Goal: Task Accomplishment & Management: Manage account settings

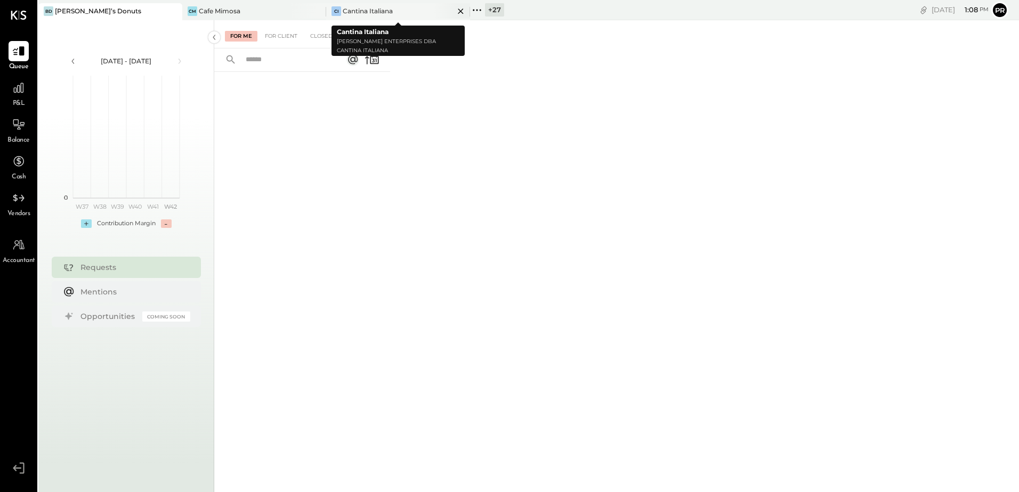
click at [358, 11] on div "Cantina Italiana" at bounding box center [368, 10] width 50 height 9
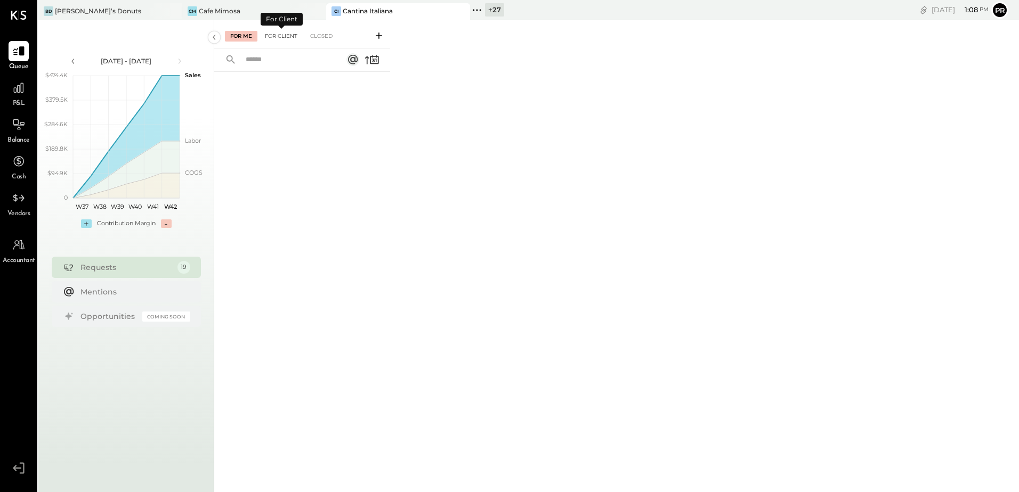
click at [272, 31] on div "For Client" at bounding box center [281, 36] width 43 height 11
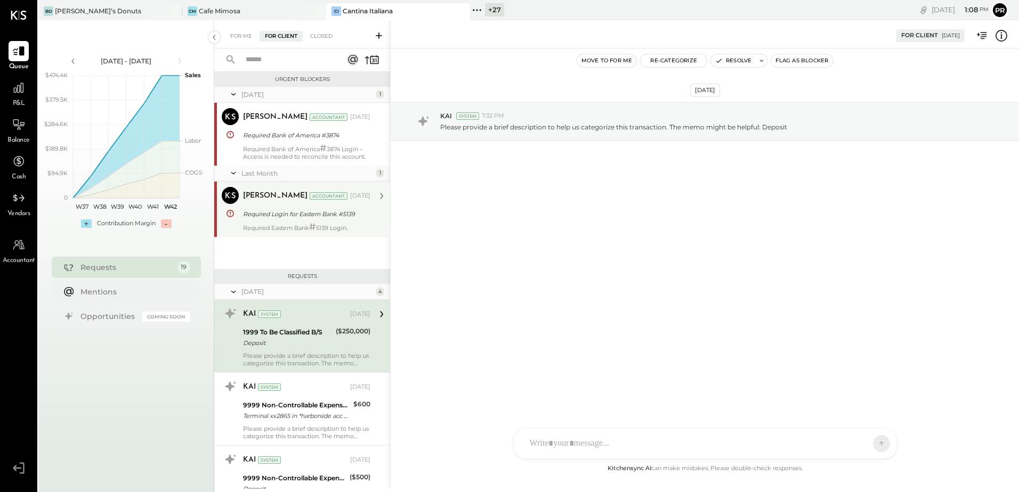
click at [319, 213] on div "Required Login for Eastern Bank #5139" at bounding box center [305, 214] width 124 height 11
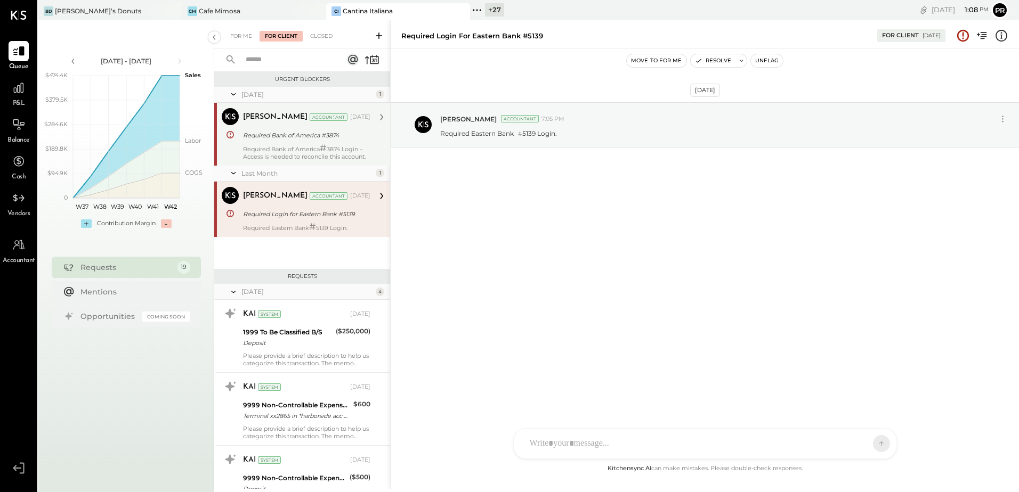
click at [309, 143] on div "[PERSON_NAME] Accountant [DATE] Required Bank of America #3874 Required Bank of…" at bounding box center [306, 134] width 127 height 52
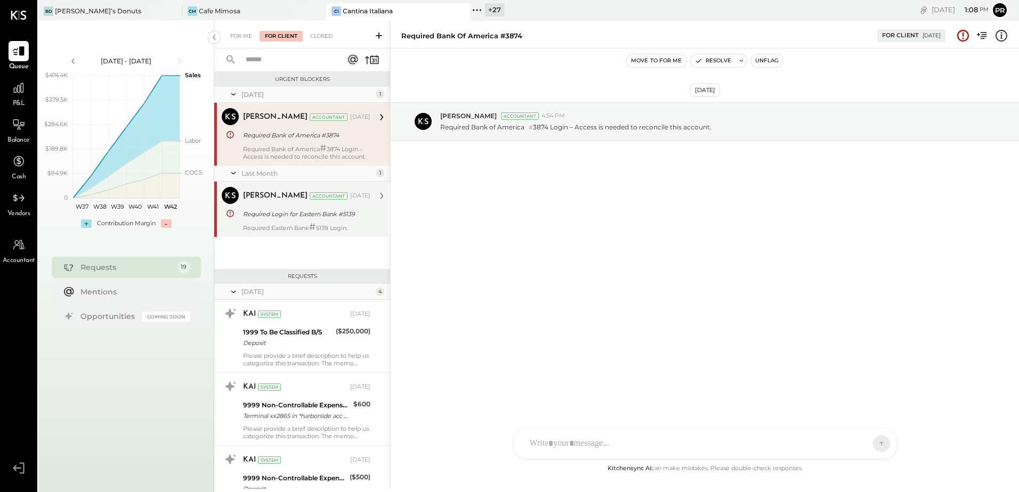
click at [312, 220] on div "Required Login for Eastern Bank #5139" at bounding box center [305, 214] width 124 height 13
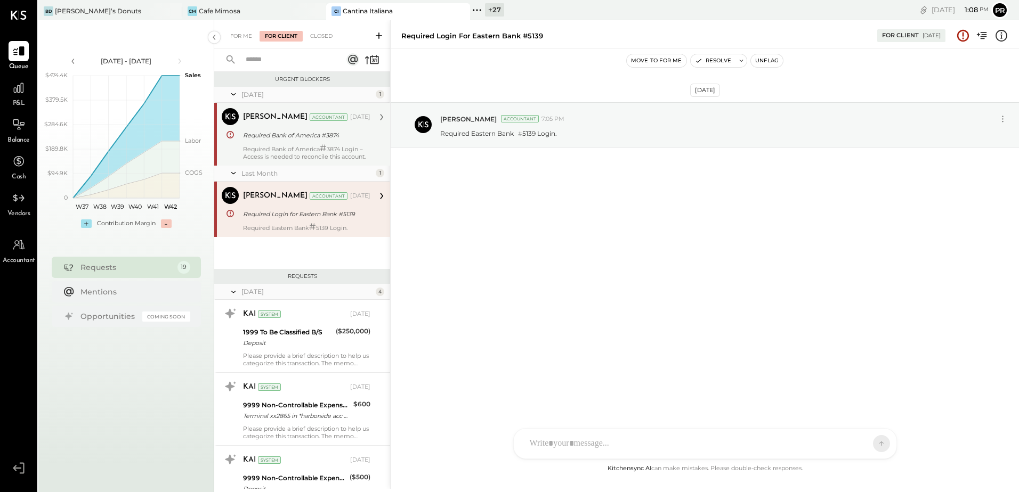
click at [317, 141] on div "Required Bank of America #3874" at bounding box center [305, 135] width 124 height 13
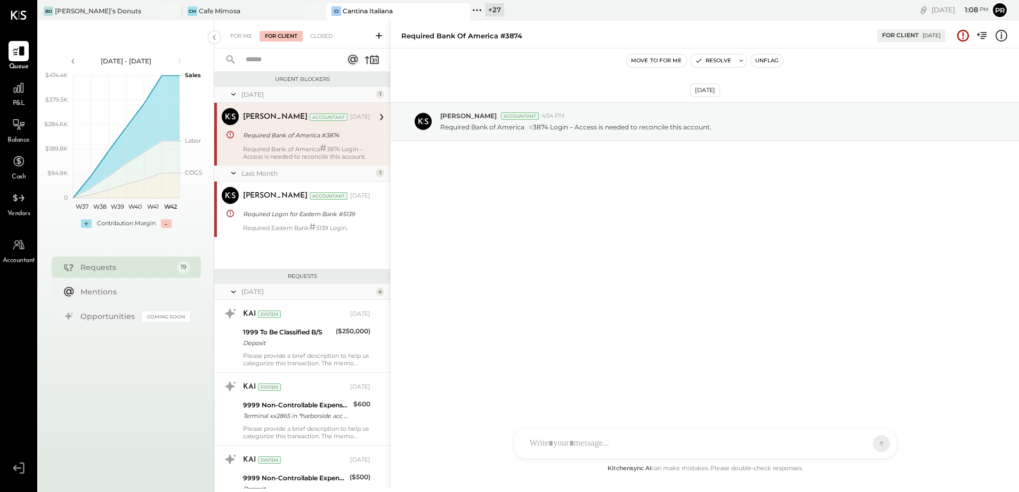
click at [377, 33] on icon at bounding box center [379, 35] width 11 height 11
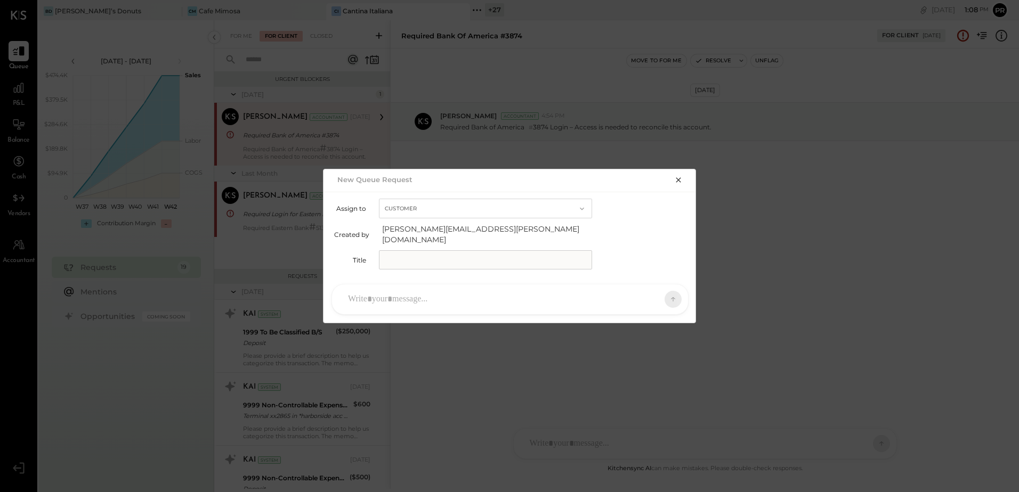
click at [403, 258] on input "text" at bounding box center [485, 259] width 213 height 19
type input "**********"
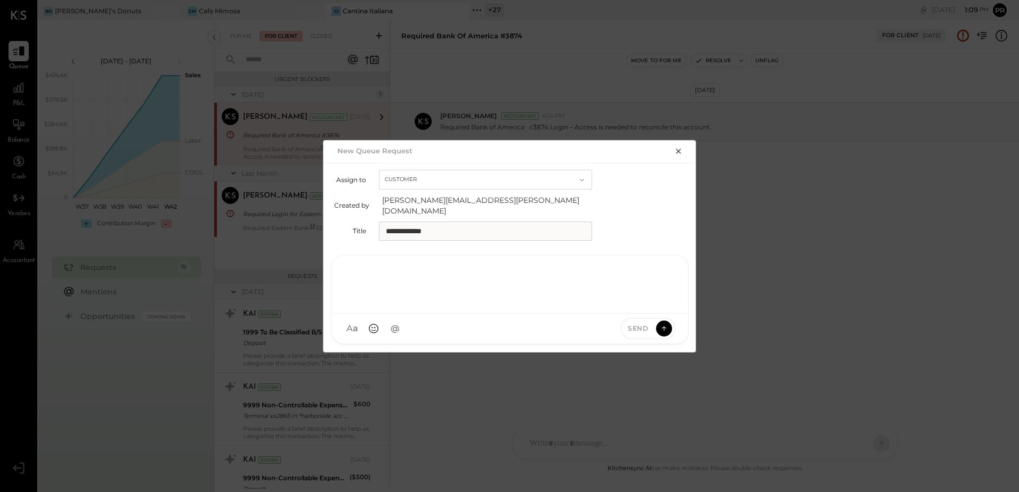
click at [412, 297] on div at bounding box center [510, 283] width 335 height 43
click at [668, 323] on icon at bounding box center [664, 328] width 10 height 11
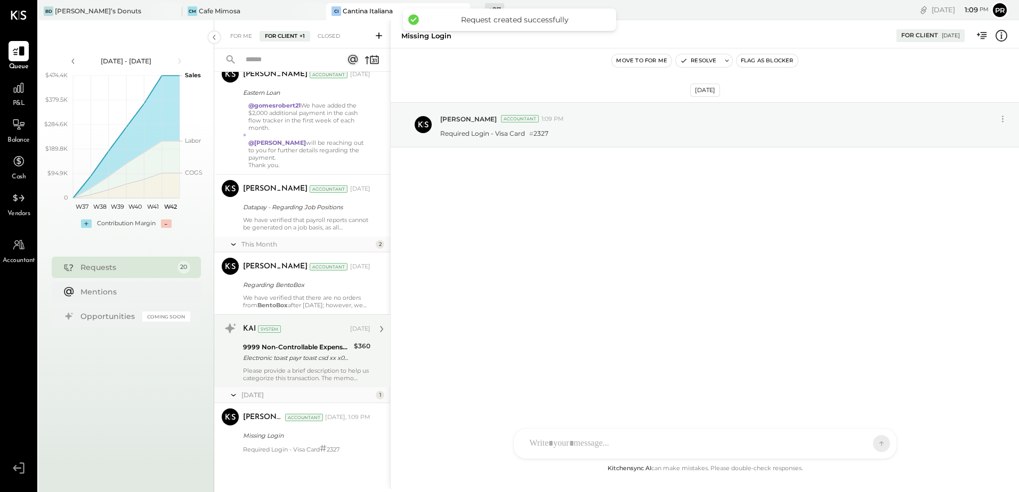
scroll to position [1119, 0]
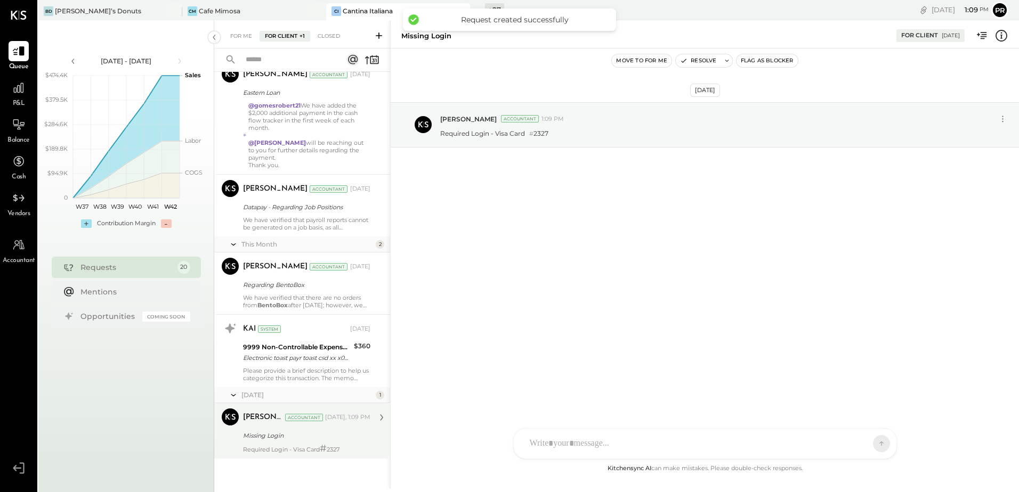
click at [357, 452] on div "Required Login - Visa Card # 2327" at bounding box center [306, 449] width 127 height 9
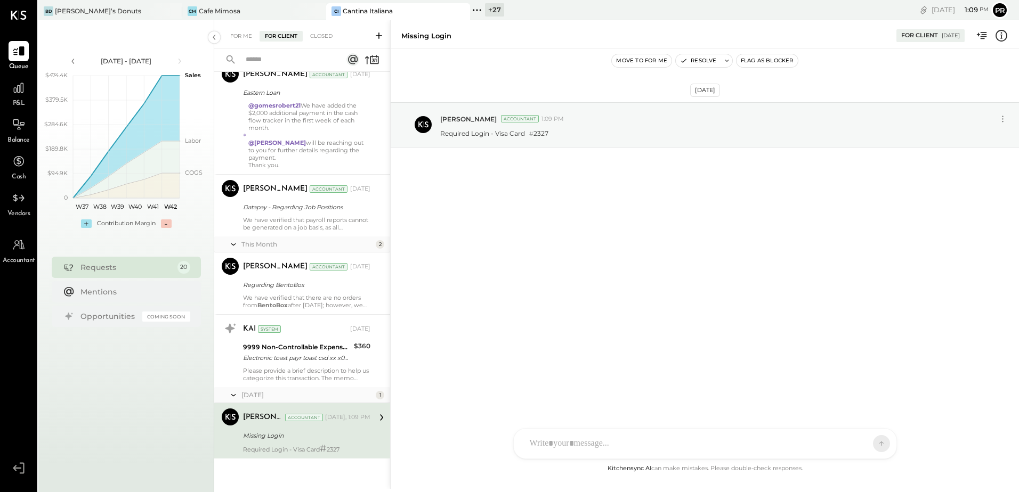
click at [756, 61] on button "Flag as Blocker" at bounding box center [767, 60] width 61 height 13
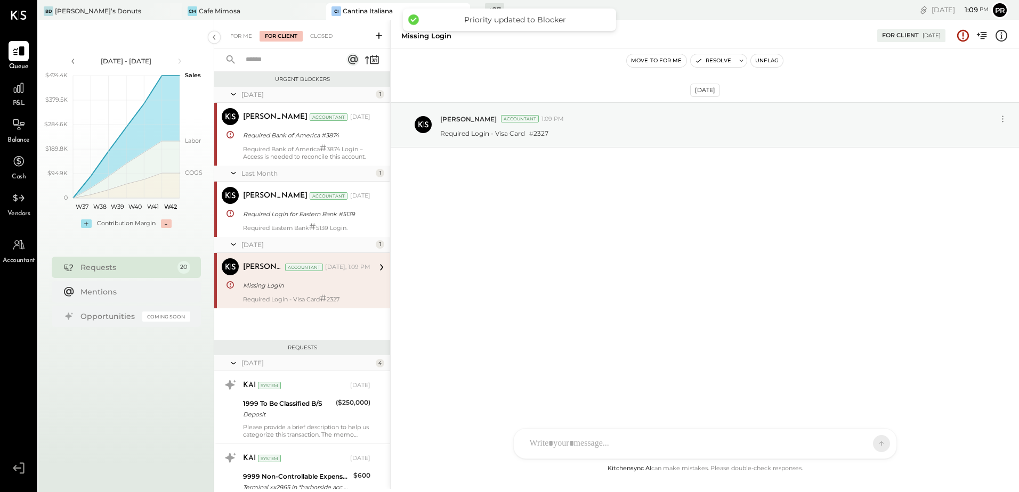
click at [342, 289] on div "Missing Login" at bounding box center [305, 285] width 124 height 11
